Goal: Information Seeking & Learning: Learn about a topic

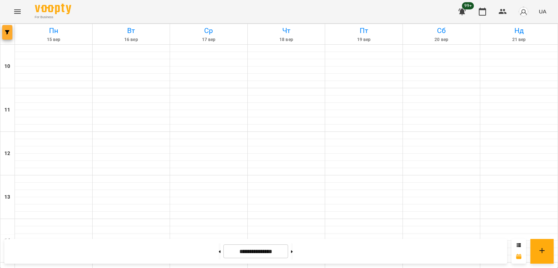
click at [4, 31] on span "button" at bounding box center [7, 32] width 10 height 4
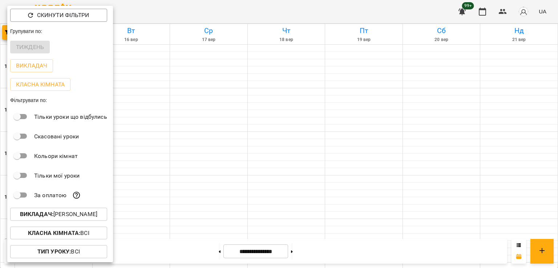
click at [63, 211] on button "Викладач : [PERSON_NAME]" at bounding box center [58, 214] width 97 height 13
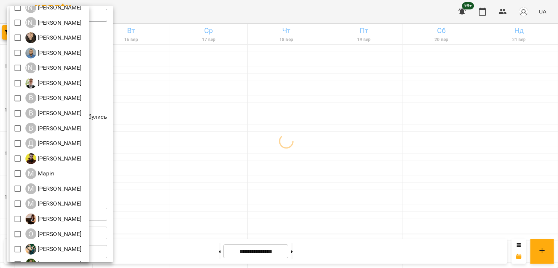
scroll to position [96, 0]
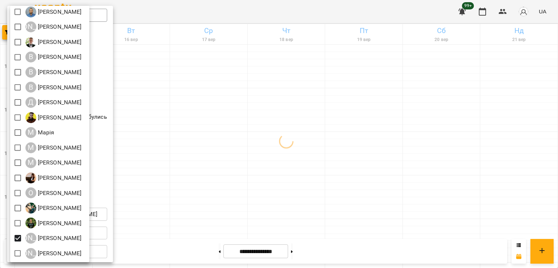
click at [292, 195] on div at bounding box center [279, 134] width 558 height 268
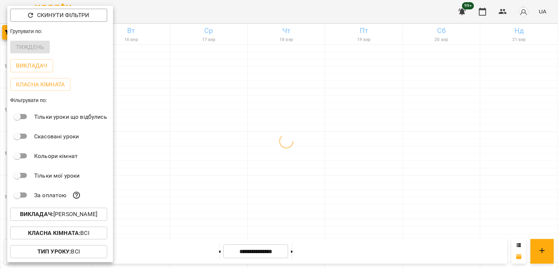
click at [212, 160] on div at bounding box center [279, 134] width 558 height 268
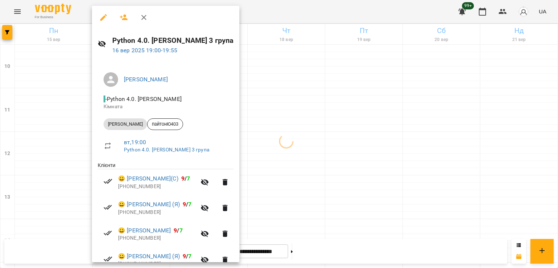
click at [293, 153] on div at bounding box center [279, 134] width 558 height 268
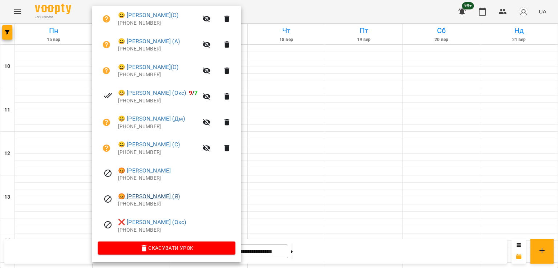
scroll to position [192, 0]
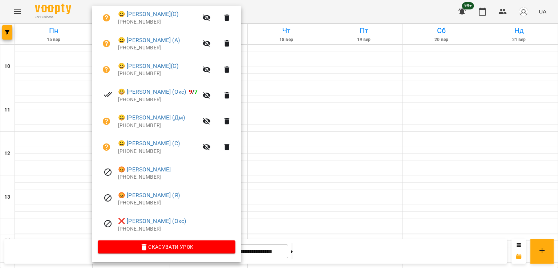
click at [328, 141] on div at bounding box center [279, 134] width 558 height 268
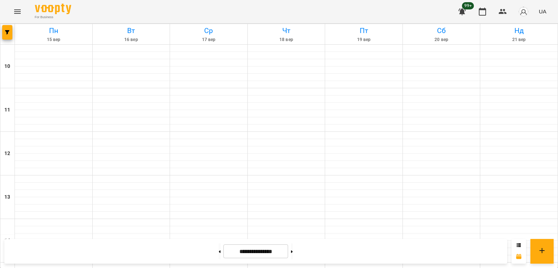
scroll to position [291, 0]
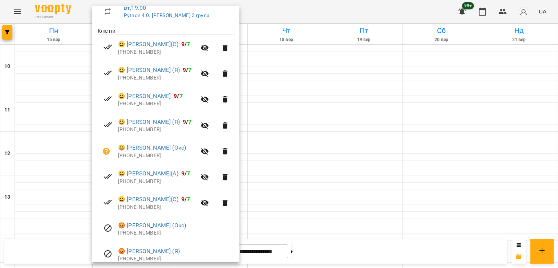
scroll to position [145, 0]
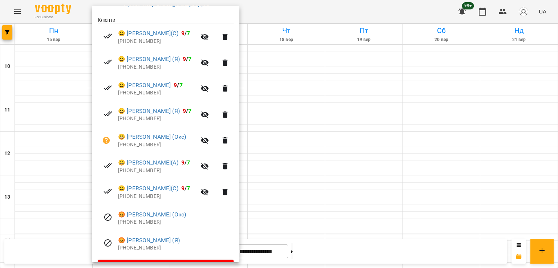
click at [140, 200] on p "[PHONE_NUMBER]" at bounding box center [157, 196] width 78 height 7
copy p "380973027777"
click at [359, 144] on div at bounding box center [279, 134] width 558 height 268
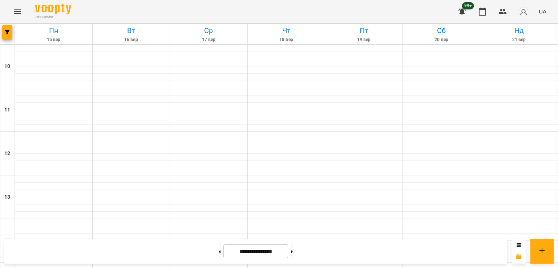
scroll to position [364, 0]
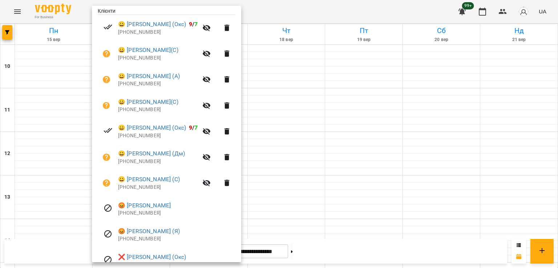
scroll to position [182, 0]
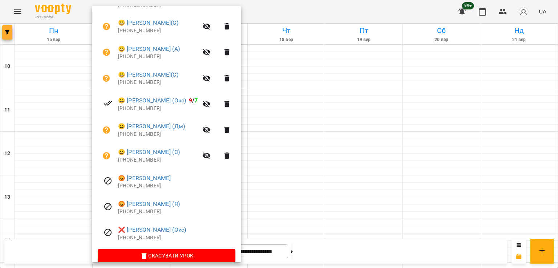
drag, startPoint x: 3, startPoint y: 27, endPoint x: 7, endPoint y: 30, distance: 5.2
click at [4, 28] on div at bounding box center [279, 134] width 558 height 268
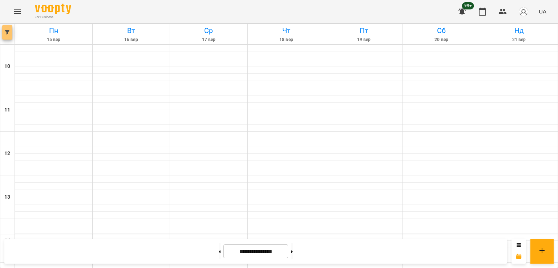
click at [7, 31] on icon "button" at bounding box center [7, 32] width 4 height 4
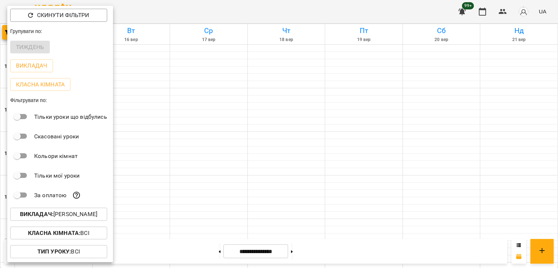
click at [76, 214] on p "Викладач : [PERSON_NAME]" at bounding box center [58, 214] width 77 height 9
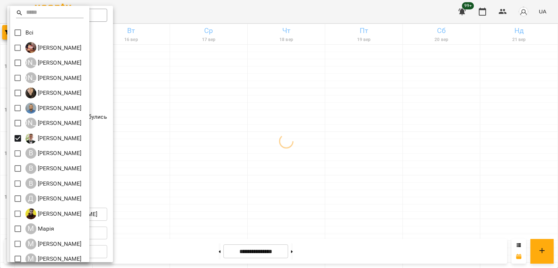
click at [291, 139] on div at bounding box center [279, 134] width 558 height 268
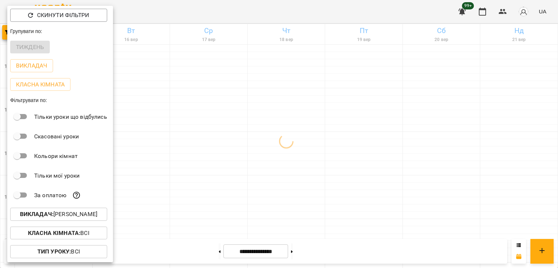
click at [217, 162] on div at bounding box center [279, 134] width 558 height 268
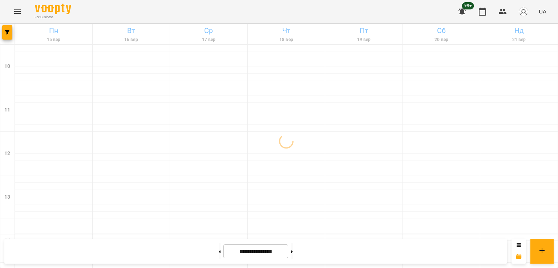
scroll to position [291, 0]
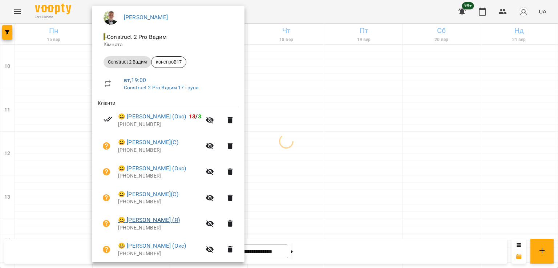
scroll to position [140, 0]
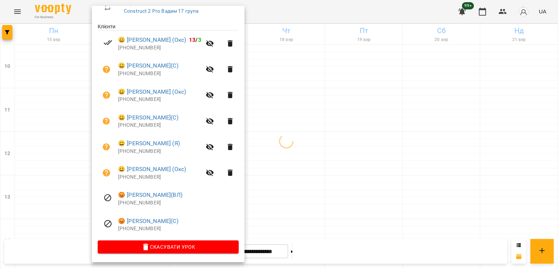
drag, startPoint x: 298, startPoint y: 209, endPoint x: 273, endPoint y: 218, distance: 26.0
click at [298, 209] on div at bounding box center [279, 134] width 558 height 268
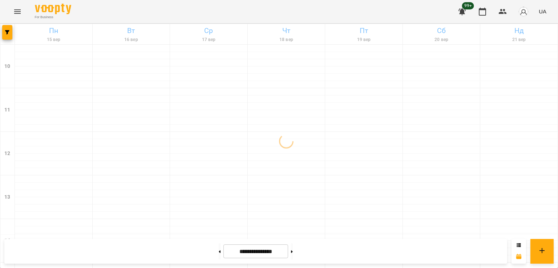
drag, startPoint x: 170, startPoint y: 253, endPoint x: 177, endPoint y: 253, distance: 6.9
click at [170, 253] on div "**********" at bounding box center [255, 251] width 503 height 25
click at [145, 250] on div "**********" at bounding box center [255, 251] width 503 height 25
click at [219, 253] on button at bounding box center [220, 252] width 2 height 16
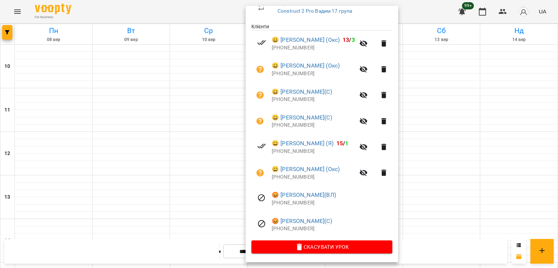
click at [135, 161] on div at bounding box center [279, 134] width 558 height 268
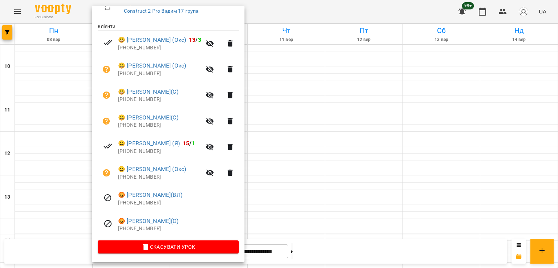
click at [279, 162] on div at bounding box center [279, 134] width 558 height 268
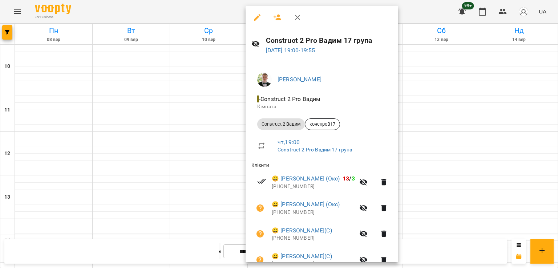
click at [187, 197] on div at bounding box center [279, 134] width 558 height 268
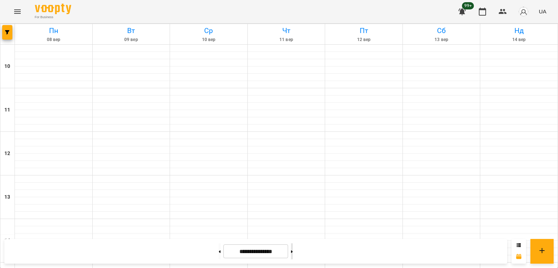
click at [293, 250] on button at bounding box center [292, 252] width 2 height 16
click at [6, 32] on icon "button" at bounding box center [7, 32] width 4 height 4
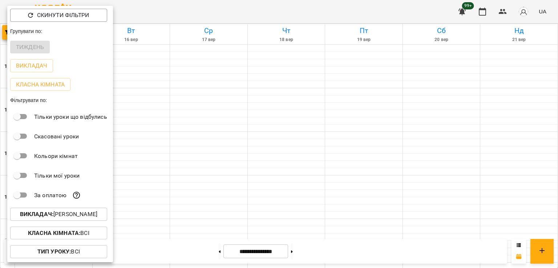
click at [96, 217] on p "Викладач : [PERSON_NAME]" at bounding box center [58, 214] width 77 height 9
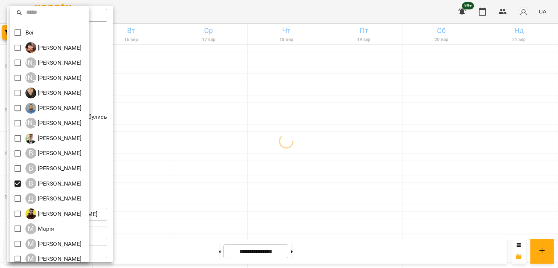
click at [238, 172] on div at bounding box center [279, 134] width 558 height 268
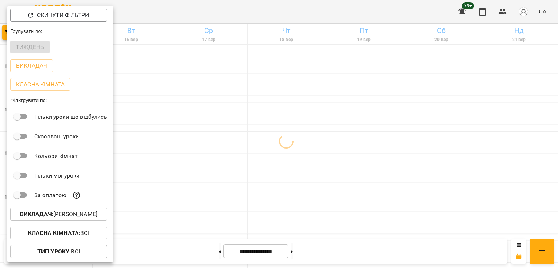
drag, startPoint x: 252, startPoint y: 201, endPoint x: 228, endPoint y: 197, distance: 24.0
click at [250, 200] on div at bounding box center [279, 134] width 558 height 268
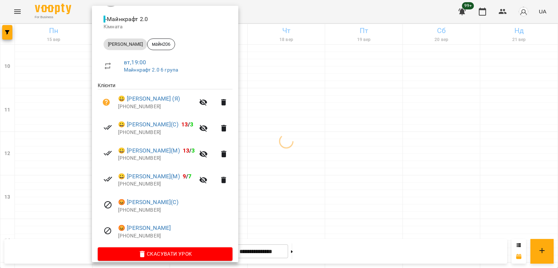
scroll to position [88, 0]
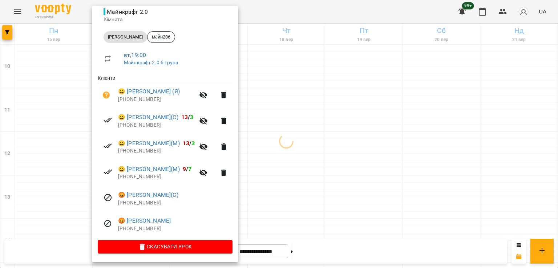
click at [57, 211] on div at bounding box center [279, 134] width 558 height 268
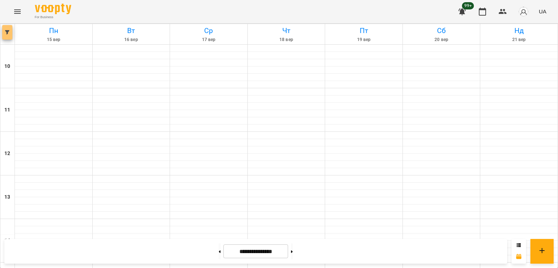
click at [8, 35] on button "button" at bounding box center [7, 32] width 10 height 15
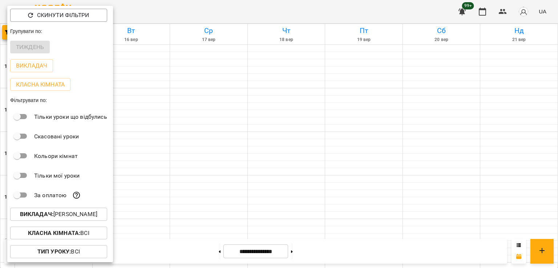
click at [89, 216] on p "Викладач : [PERSON_NAME]" at bounding box center [58, 214] width 77 height 9
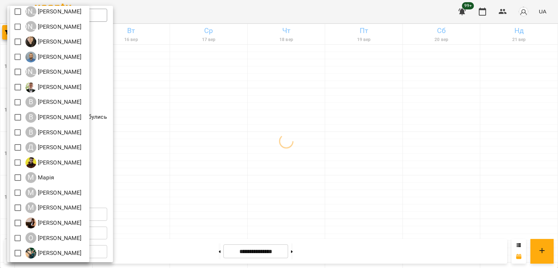
scroll to position [96, 0]
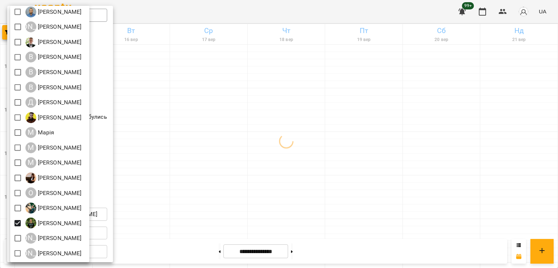
click at [243, 157] on div at bounding box center [279, 134] width 558 height 268
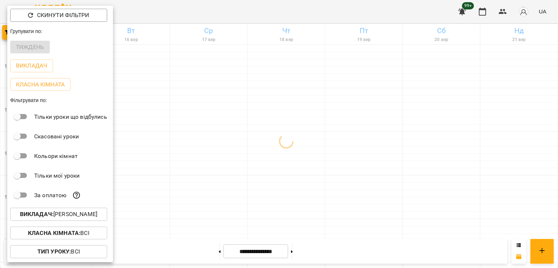
click at [304, 172] on div at bounding box center [279, 134] width 558 height 268
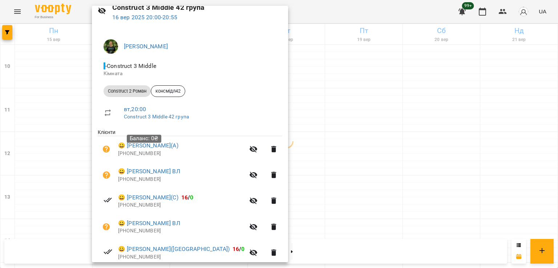
scroll to position [109, 0]
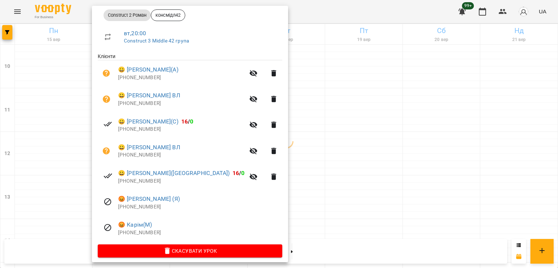
click at [294, 159] on div at bounding box center [279, 134] width 558 height 268
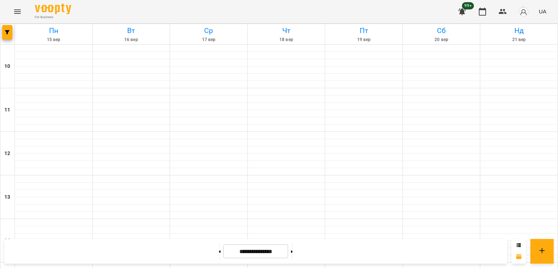
scroll to position [327, 0]
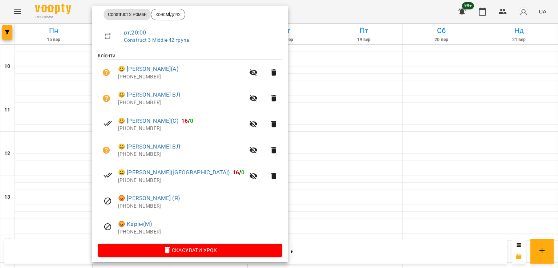
scroll to position [114, 0]
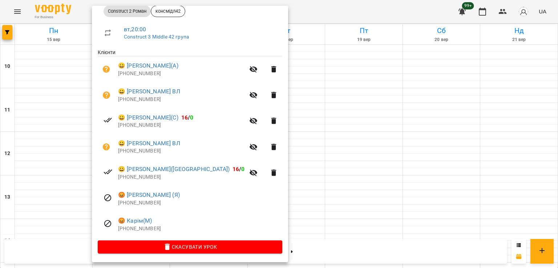
click at [299, 124] on div at bounding box center [279, 134] width 558 height 268
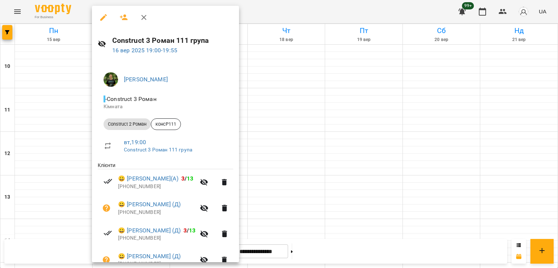
click at [396, 132] on div at bounding box center [279, 134] width 558 height 268
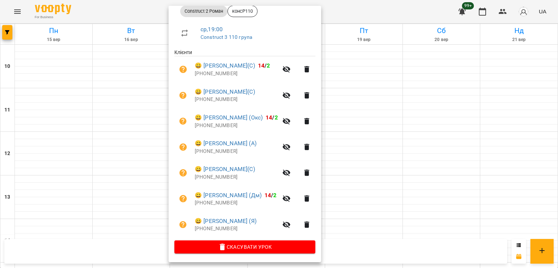
scroll to position [114, 0]
click at [352, 130] on div at bounding box center [279, 134] width 558 height 268
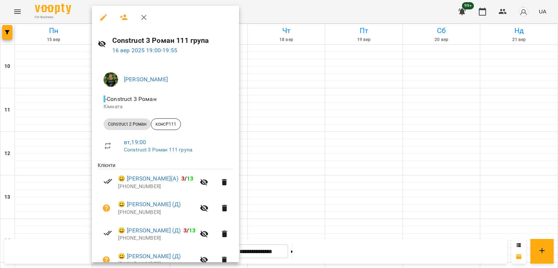
drag, startPoint x: 261, startPoint y: 132, endPoint x: 277, endPoint y: 132, distance: 16.7
click at [262, 131] on div at bounding box center [279, 134] width 558 height 268
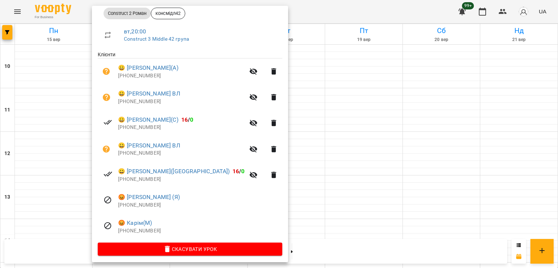
scroll to position [114, 0]
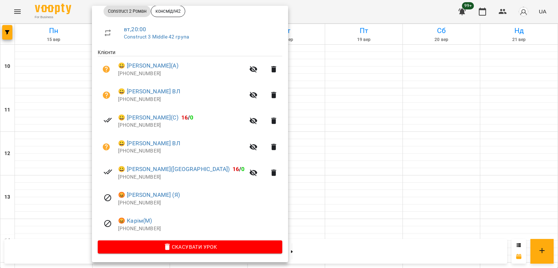
click at [265, 128] on div at bounding box center [279, 134] width 558 height 268
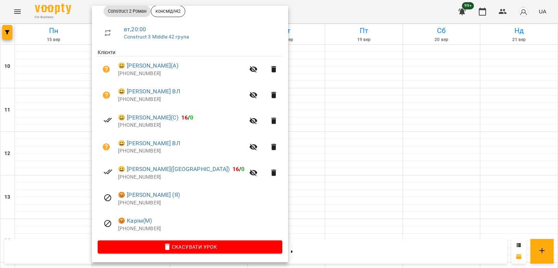
click at [286, 128] on div at bounding box center [279, 134] width 558 height 268
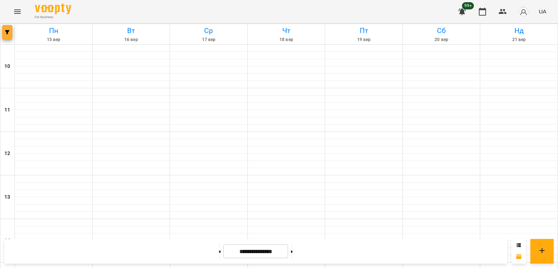
click at [8, 28] on button "button" at bounding box center [7, 32] width 10 height 15
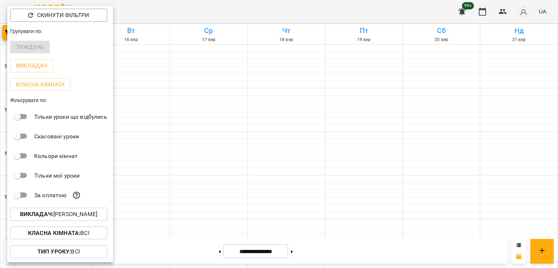
click at [81, 214] on p "Викладач : [PERSON_NAME]" at bounding box center [58, 214] width 77 height 9
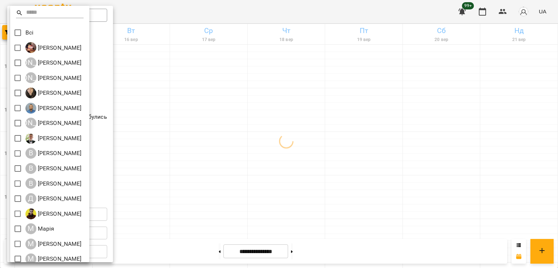
scroll to position [96, 0]
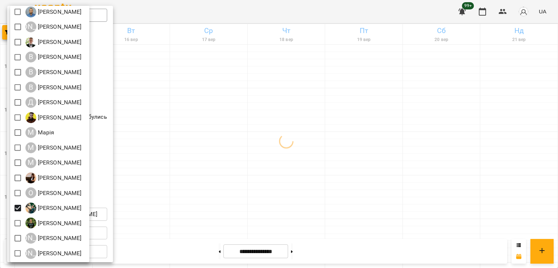
click at [356, 187] on div at bounding box center [279, 134] width 558 height 268
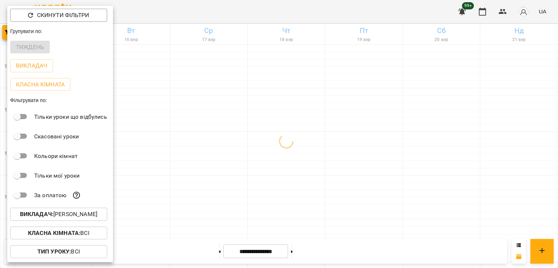
click at [242, 191] on div at bounding box center [279, 134] width 558 height 268
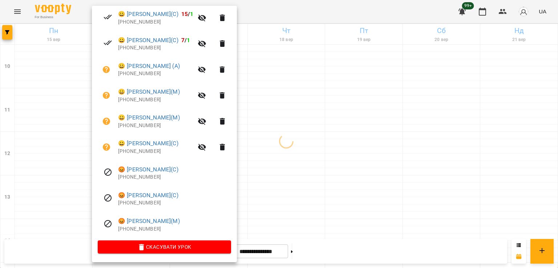
scroll to position [192, 0]
click at [284, 172] on div at bounding box center [279, 134] width 558 height 268
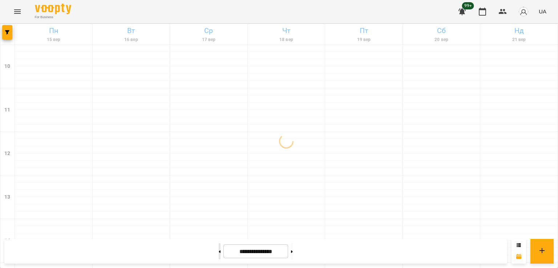
click at [219, 251] on icon at bounding box center [220, 251] width 2 height 3
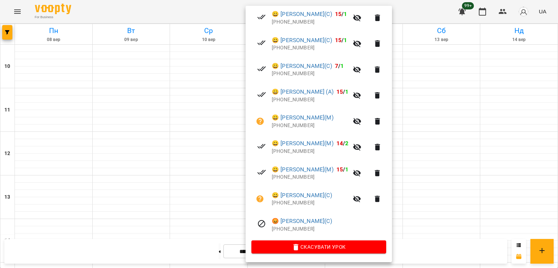
click at [181, 193] on div at bounding box center [279, 134] width 558 height 268
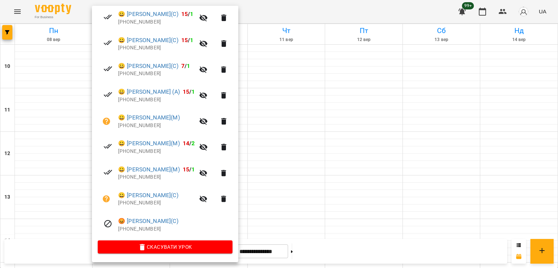
click at [308, 159] on div at bounding box center [279, 134] width 558 height 268
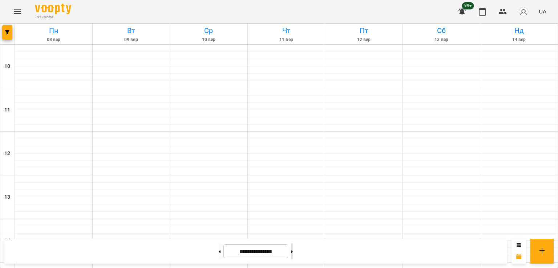
click at [293, 252] on button at bounding box center [292, 252] width 2 height 16
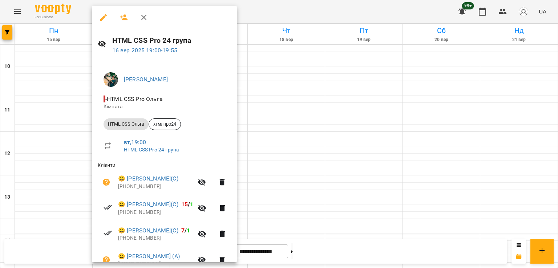
click at [280, 184] on div at bounding box center [279, 134] width 558 height 268
